Goal: Check status: Check status

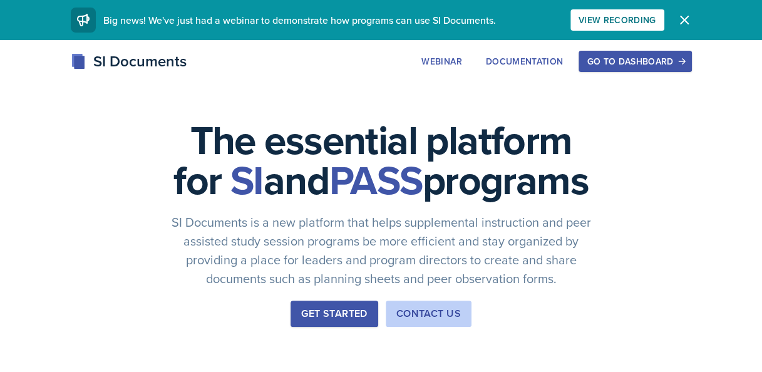
click at [647, 68] on button "Go to Dashboard" at bounding box center [634, 61] width 113 height 21
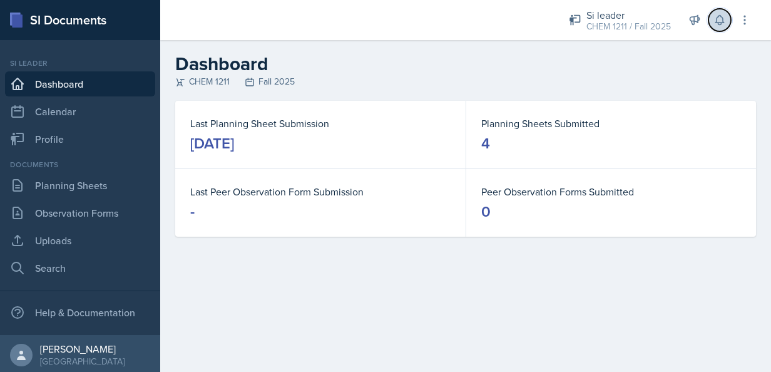
click at [722, 20] on icon at bounding box center [720, 20] width 13 height 13
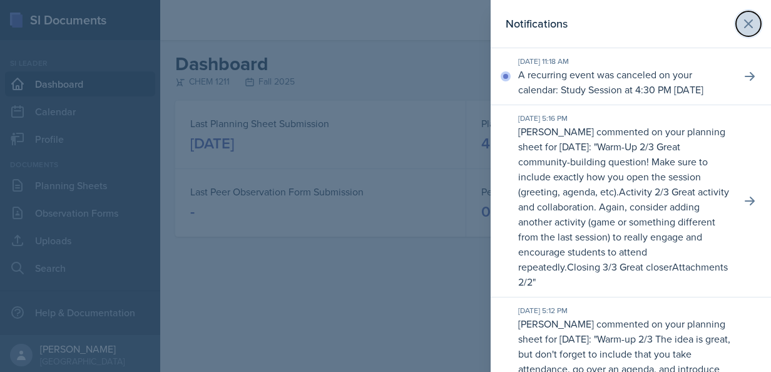
click at [741, 17] on icon at bounding box center [748, 23] width 15 height 15
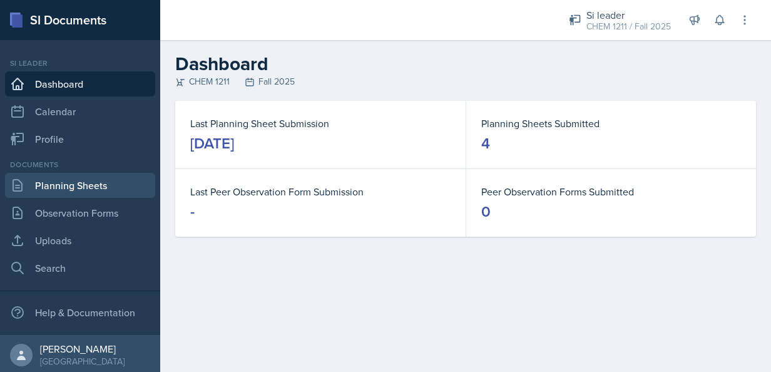
click at [83, 182] on link "Planning Sheets" at bounding box center [80, 185] width 150 height 25
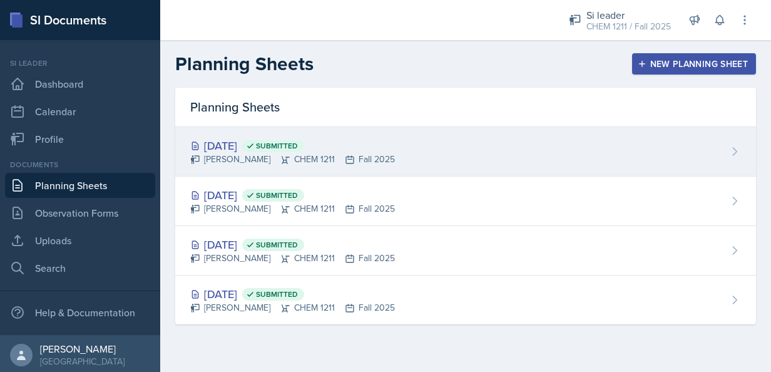
click at [723, 145] on div "[DATE] Submitted [PERSON_NAME] CHEM 1211 Fall 2025" at bounding box center [465, 151] width 581 height 49
